Goal: Information Seeking & Learning: Check status

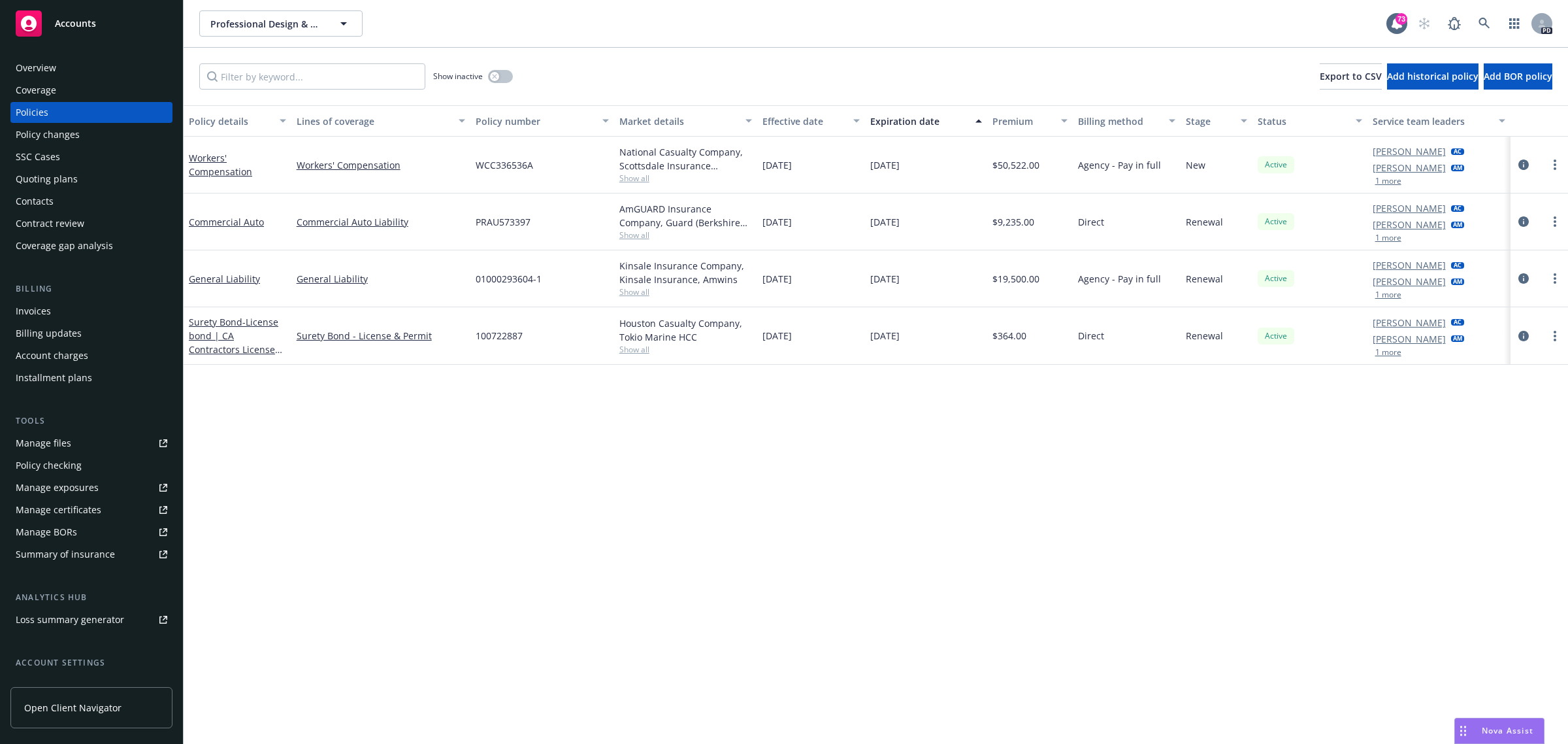
drag, startPoint x: 83, startPoint y: 18, endPoint x: 61, endPoint y: 31, distance: 25.6
click at [83, 18] on span "Accounts" at bounding box center [75, 23] width 41 height 10
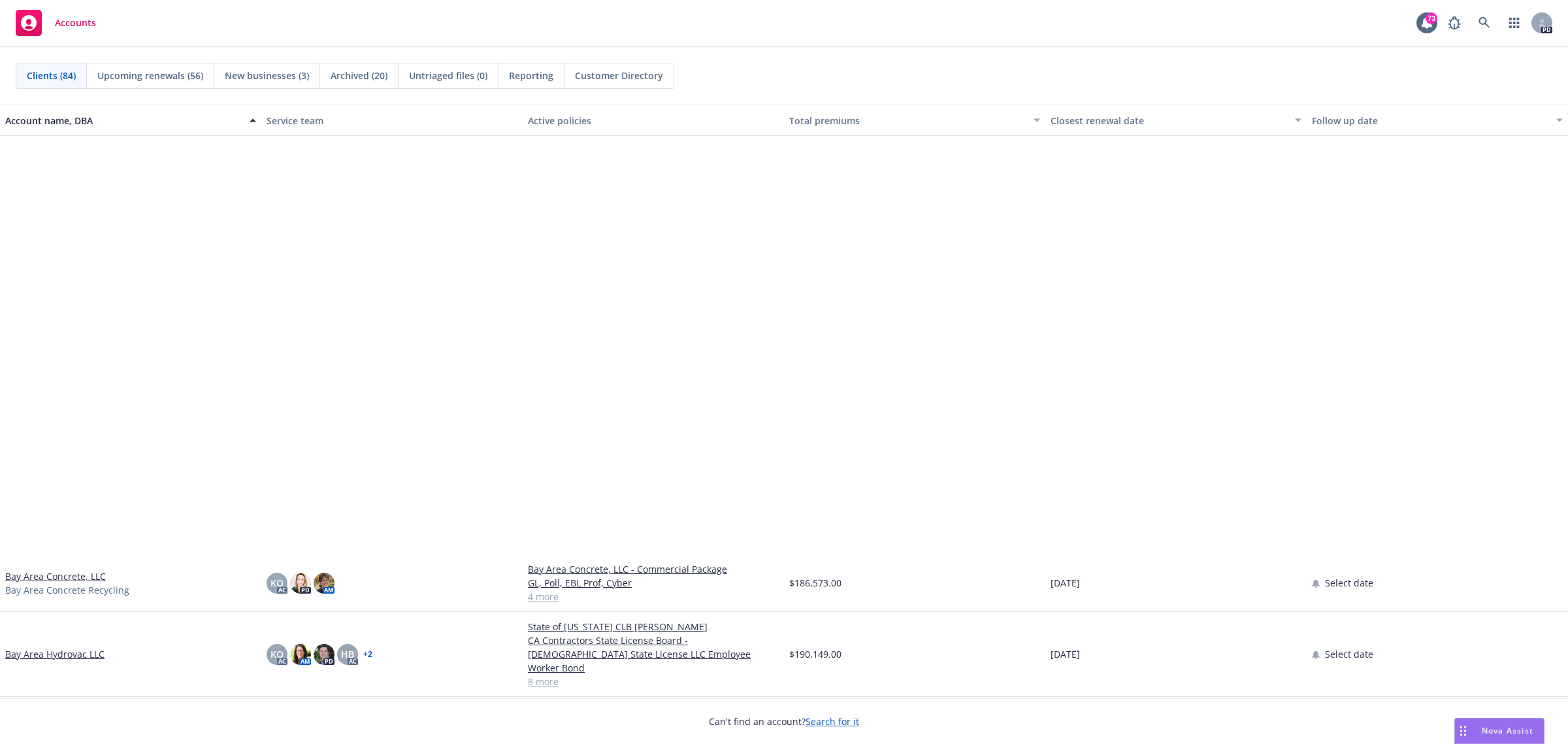
scroll to position [490, 0]
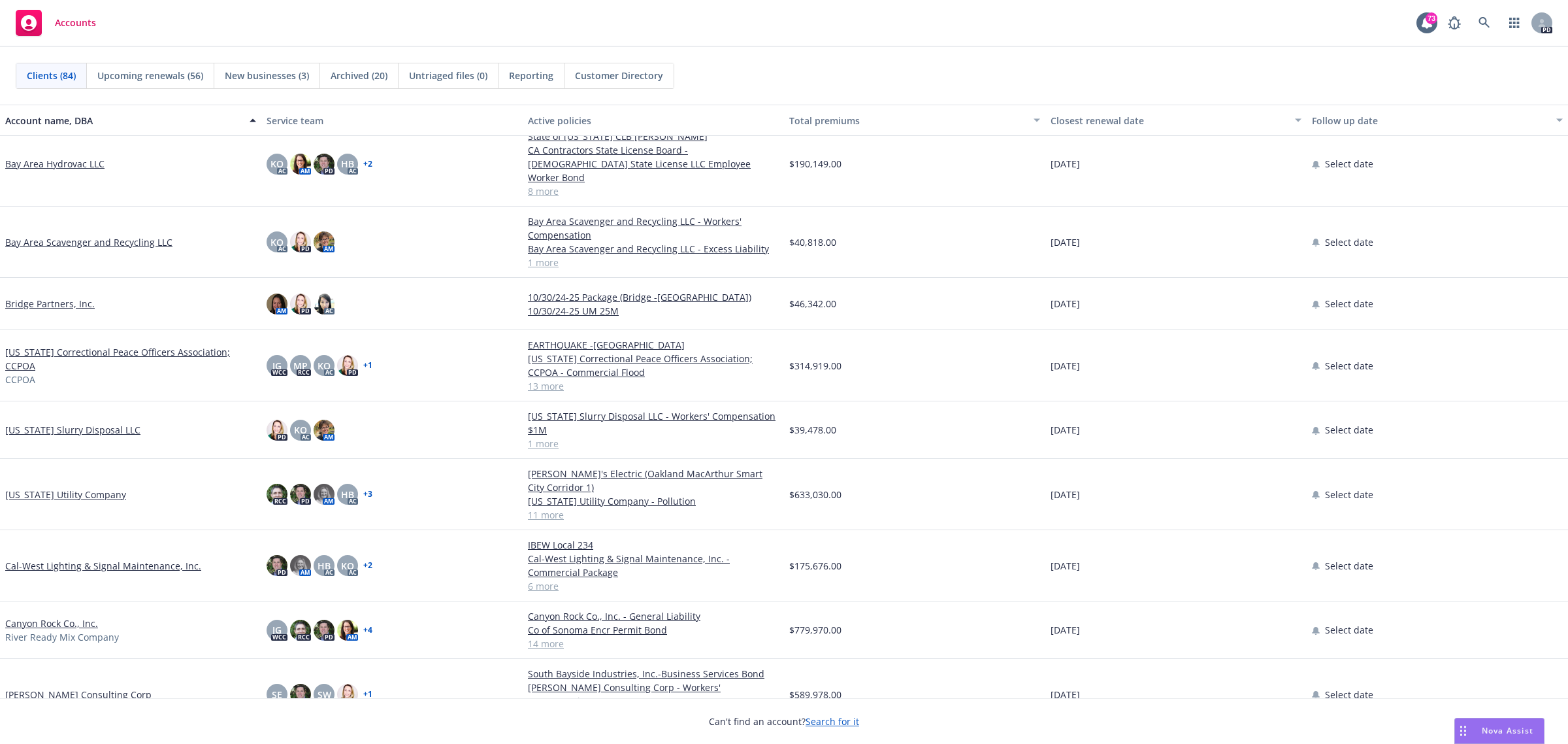
click at [40, 157] on link "Bay Area Hydrovac LLC" at bounding box center [55, 164] width 99 height 14
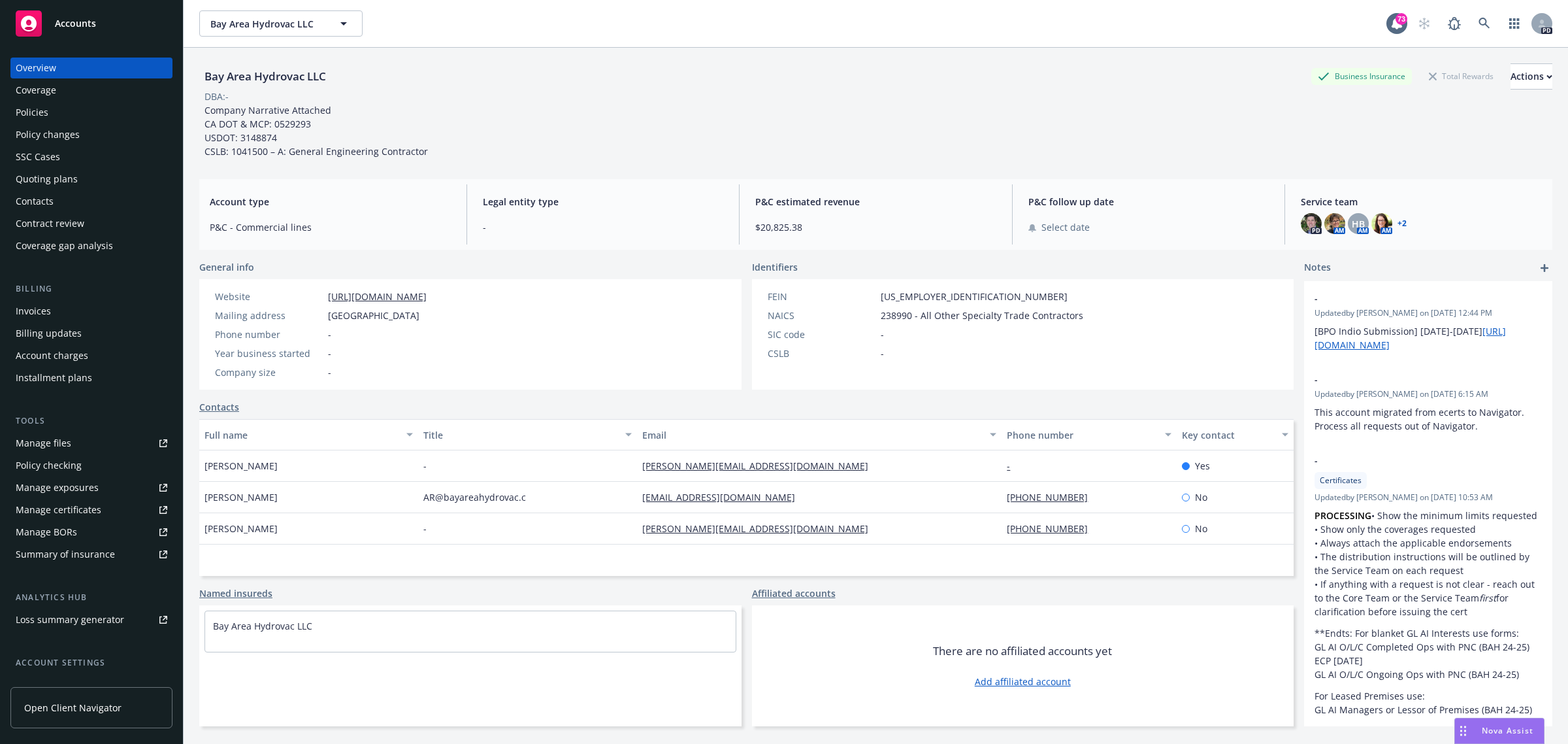
click at [39, 109] on div "Policies" at bounding box center [32, 112] width 33 height 21
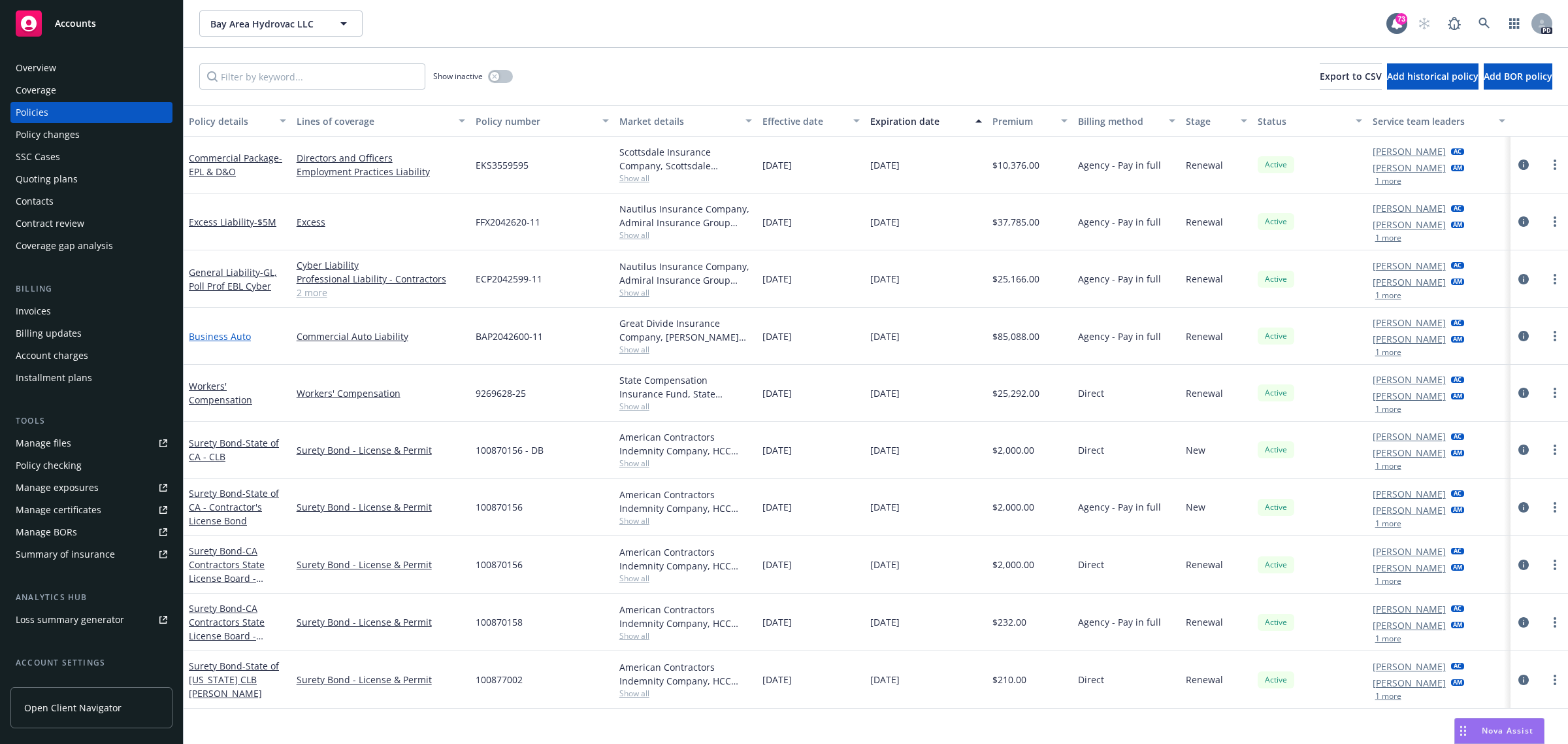
click at [224, 337] on link "Business Auto" at bounding box center [220, 336] width 62 height 12
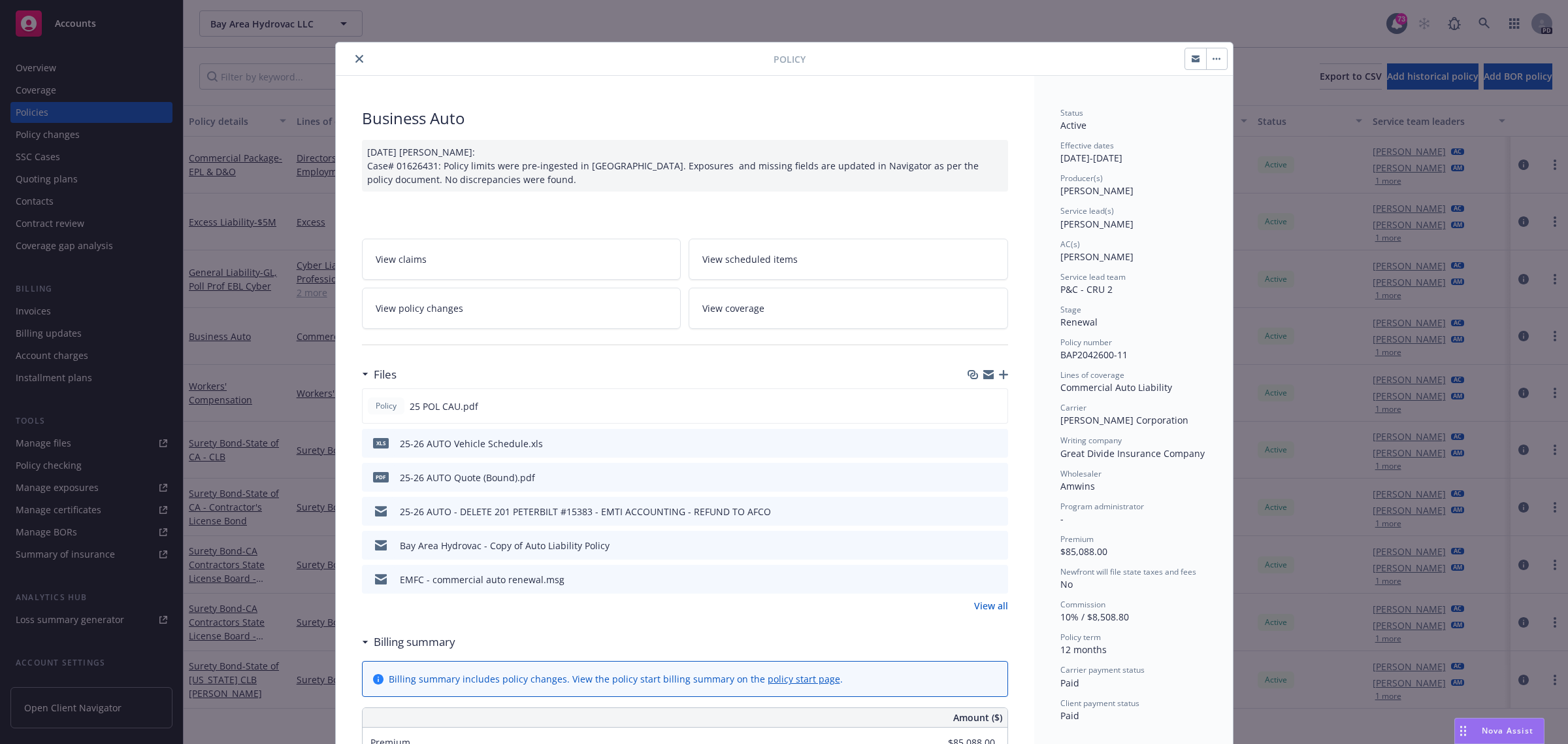
click at [729, 259] on span "View scheduled items" at bounding box center [750, 259] width 95 height 14
drag, startPoint x: 347, startPoint y: 56, endPoint x: 344, endPoint y: 75, distance: 19.2
click at [352, 56] on button "close" at bounding box center [359, 58] width 16 height 16
